Goal: Navigation & Orientation: Find specific page/section

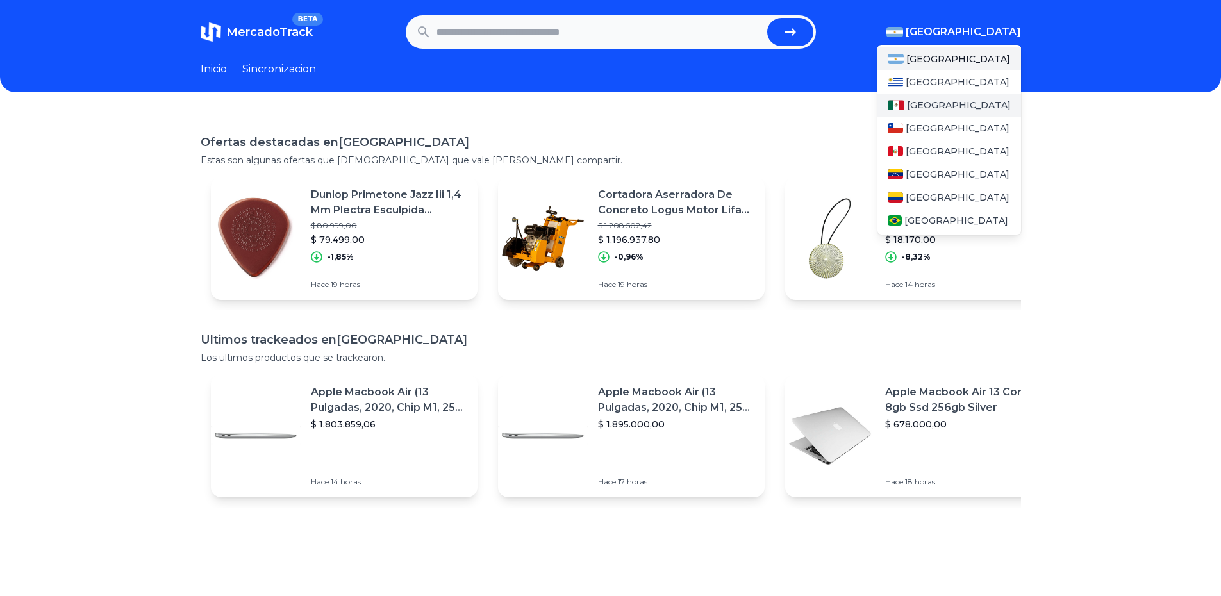
click at [946, 101] on div "[GEOGRAPHIC_DATA]" at bounding box center [950, 105] width 144 height 23
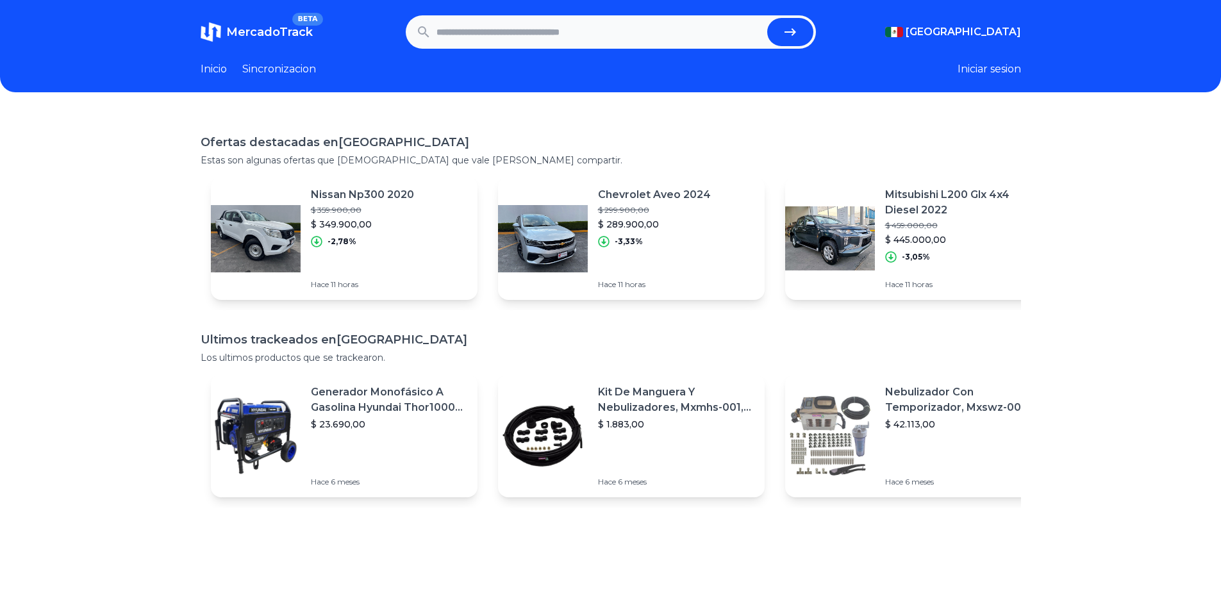
click at [221, 65] on link "Inicio" at bounding box center [214, 69] width 26 height 15
click at [265, 65] on link "Sincronizacion" at bounding box center [279, 69] width 74 height 15
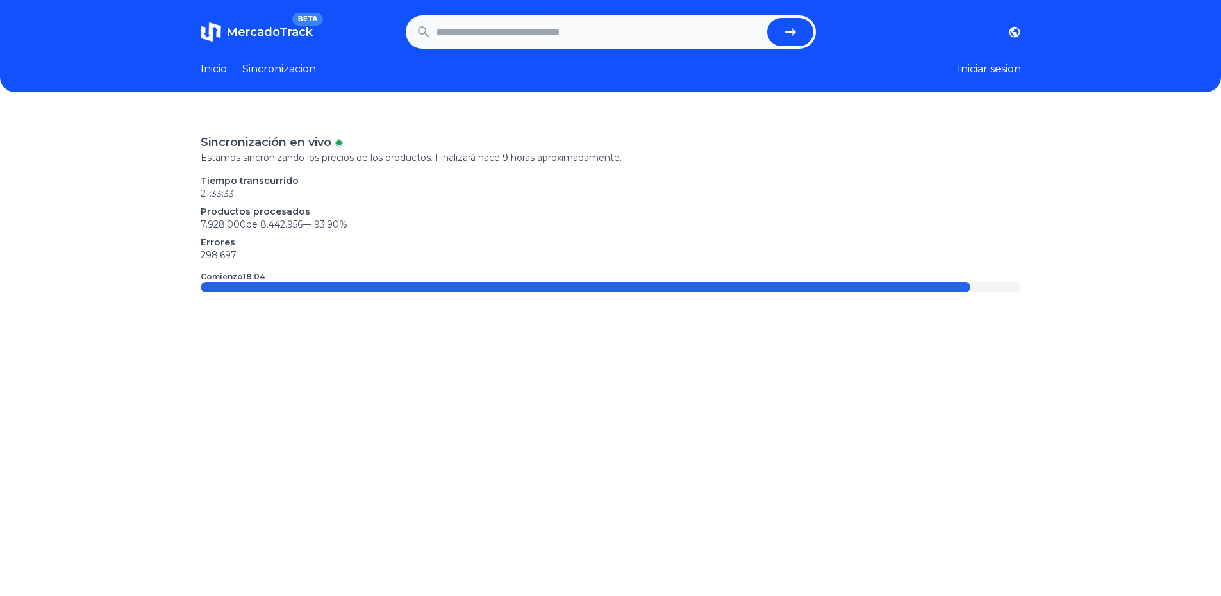
click at [220, 63] on link "Inicio" at bounding box center [214, 69] width 26 height 15
